Goal: Find specific page/section: Find specific page/section

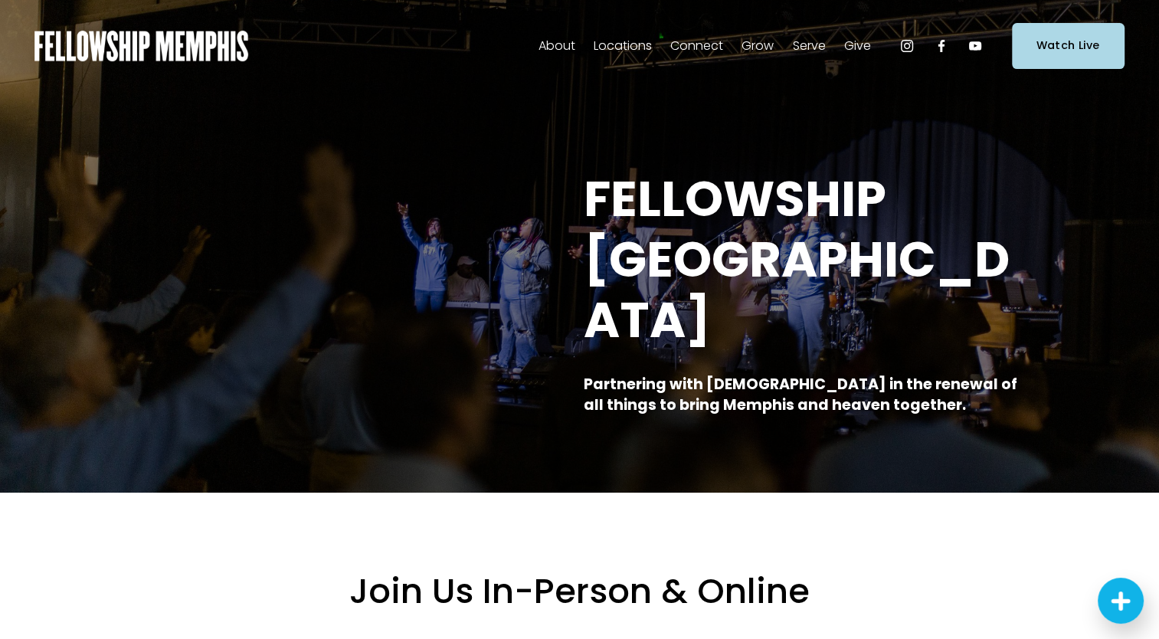
click at [0, 0] on span "Staff" at bounding box center [0, 0] width 0 height 0
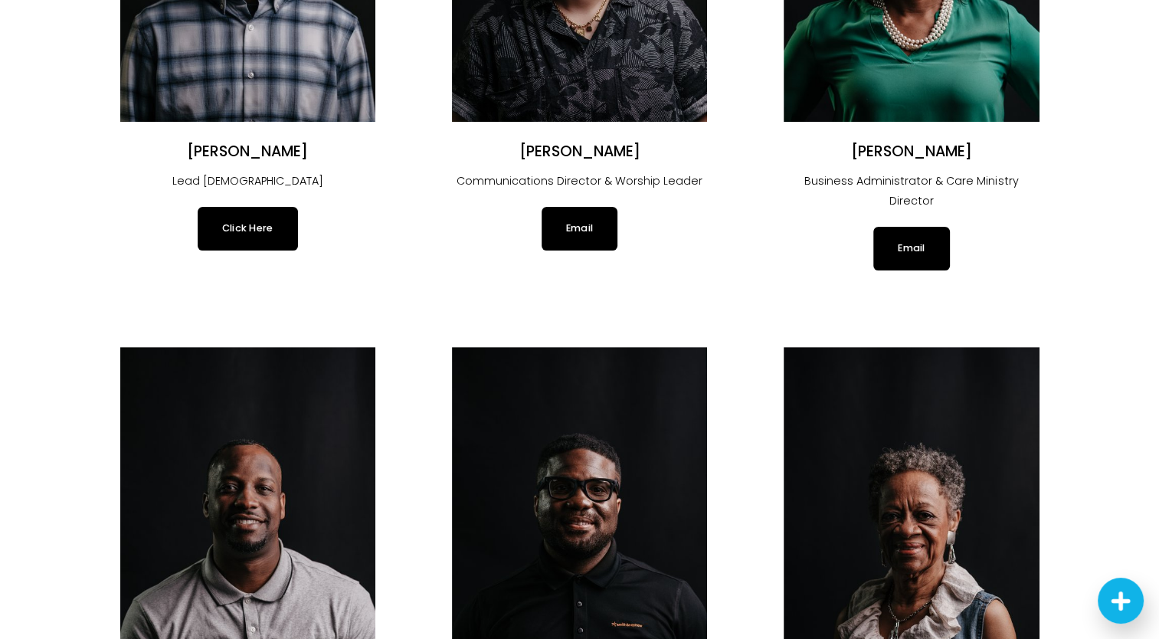
scroll to position [153, 0]
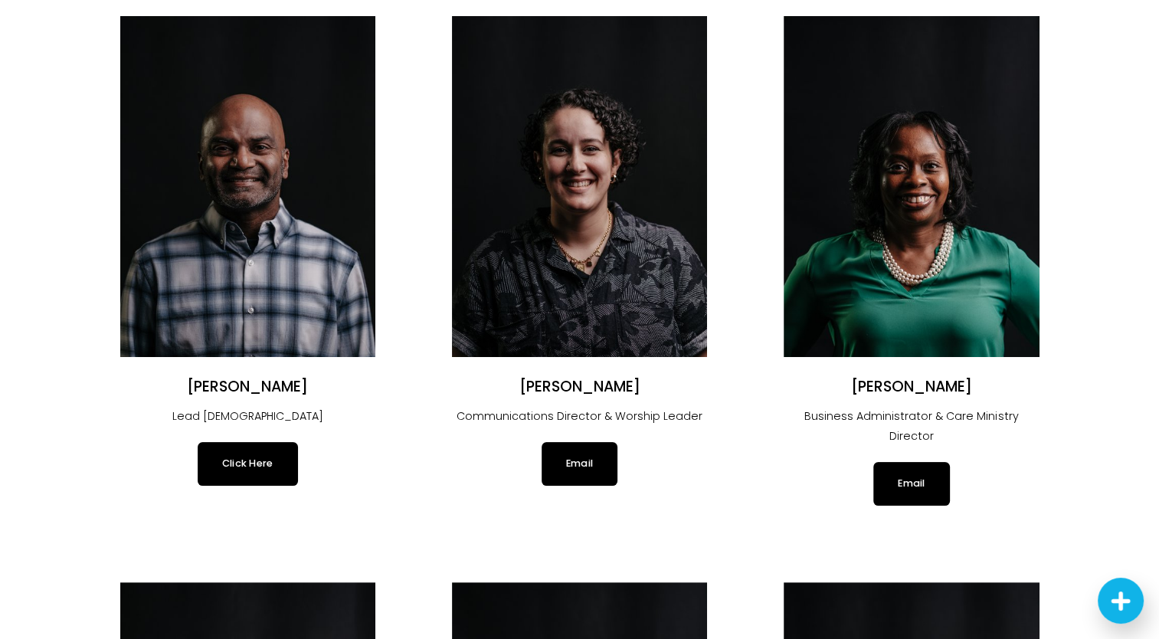
click at [248, 468] on link "Click Here" at bounding box center [248, 463] width 100 height 43
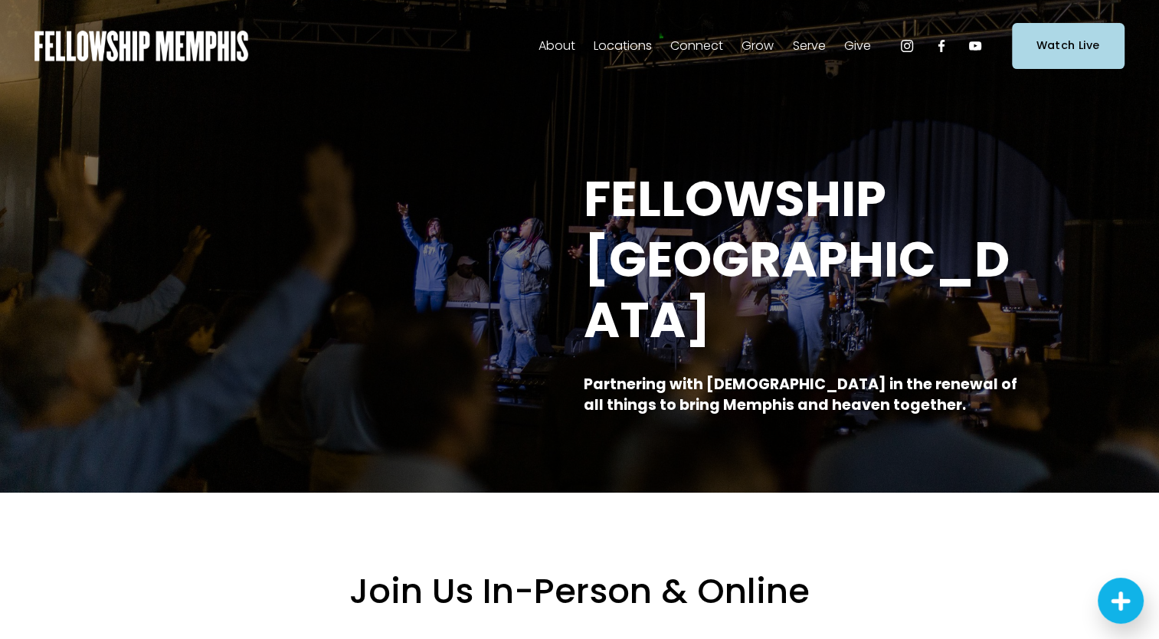
click at [0, 0] on link "Elder Nominations" at bounding box center [0, 0] width 0 height 0
